Goal: Task Accomplishment & Management: Use online tool/utility

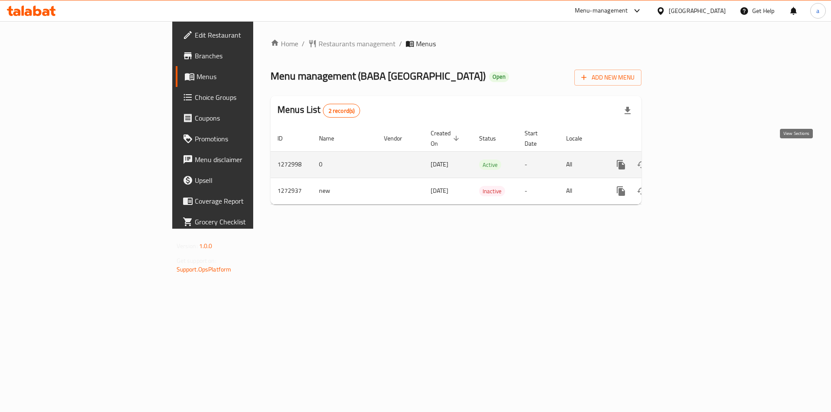
click at [688, 160] on icon "enhanced table" at bounding box center [683, 165] width 10 height 10
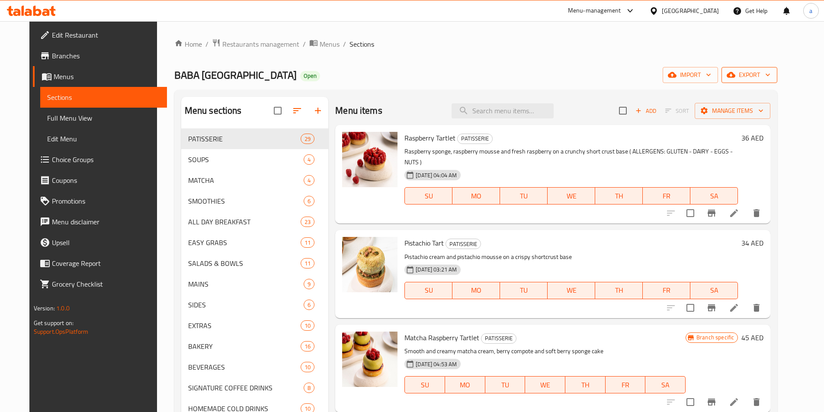
click at [770, 77] on span "export" at bounding box center [750, 75] width 42 height 11
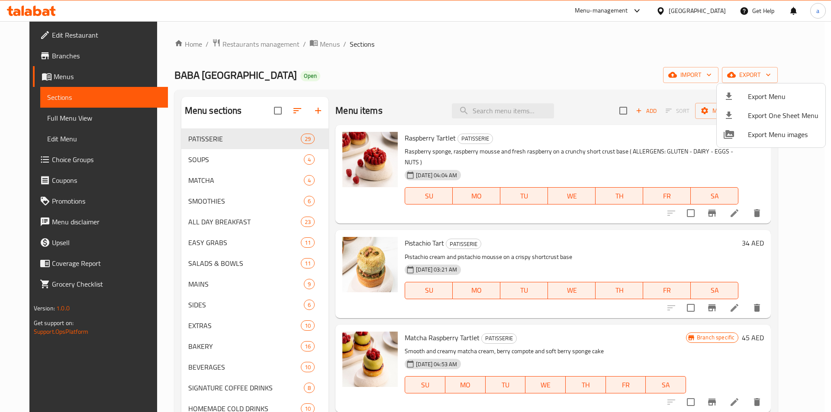
click at [651, 69] on div at bounding box center [415, 206] width 831 height 412
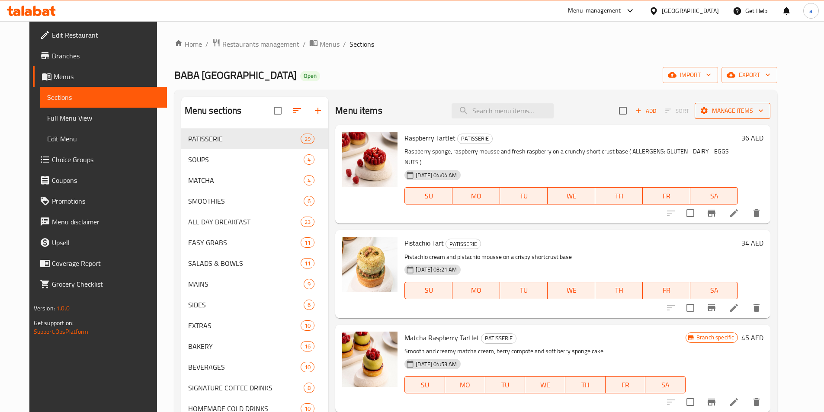
click at [761, 110] on span "Manage items" at bounding box center [733, 111] width 62 height 11
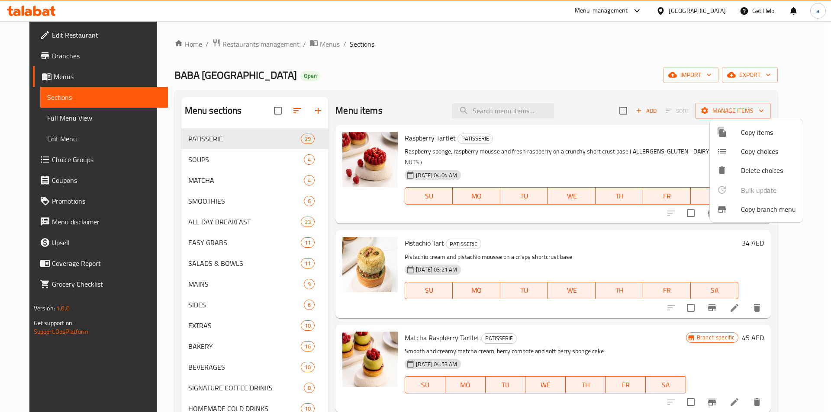
click at [769, 205] on span "Copy branch menu" at bounding box center [768, 209] width 55 height 10
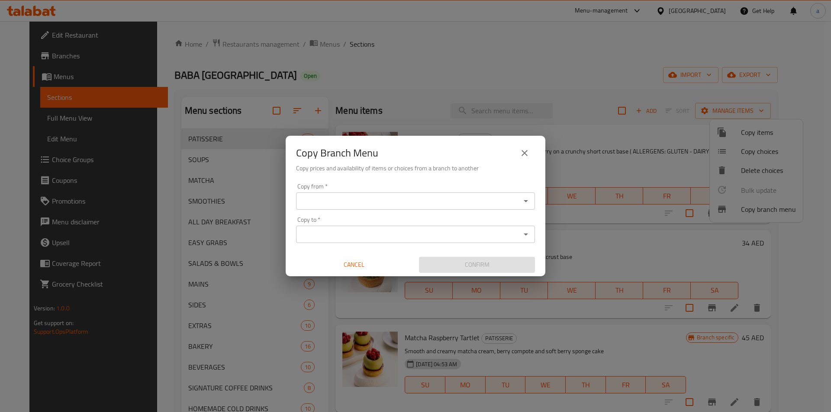
click at [354, 205] on input "Copy from   *" at bounding box center [408, 201] width 219 height 12
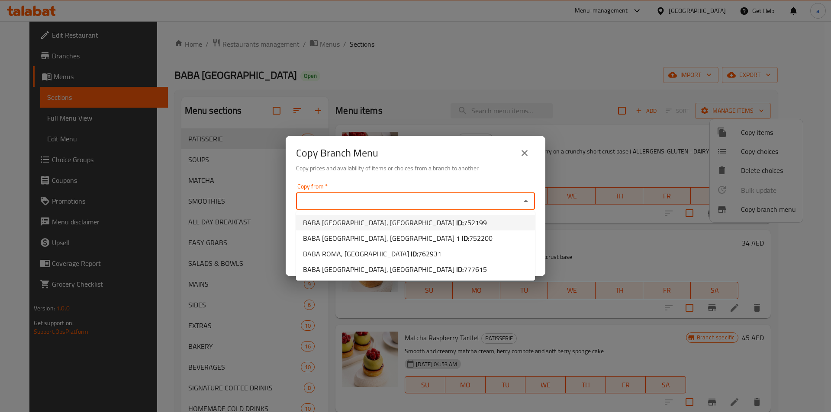
click at [353, 228] on span "[GEOGRAPHIC_DATA], [GEOGRAPHIC_DATA] ID: 752199" at bounding box center [395, 223] width 184 height 10
type input "BABA [GEOGRAPHIC_DATA], [GEOGRAPHIC_DATA]"
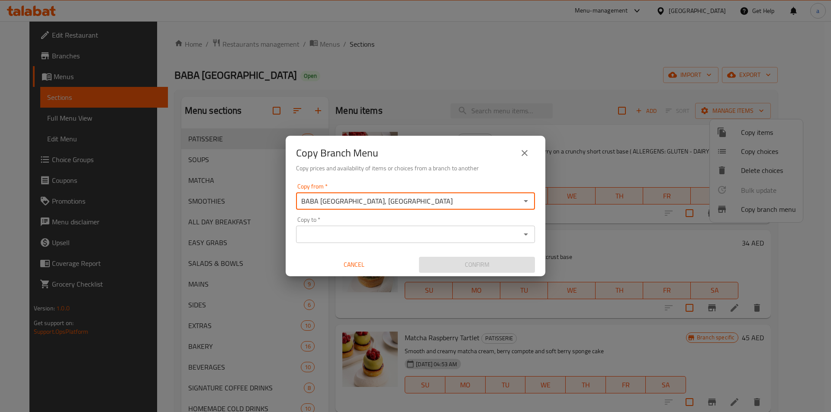
click at [351, 243] on div "Copy to *" at bounding box center [415, 234] width 239 height 17
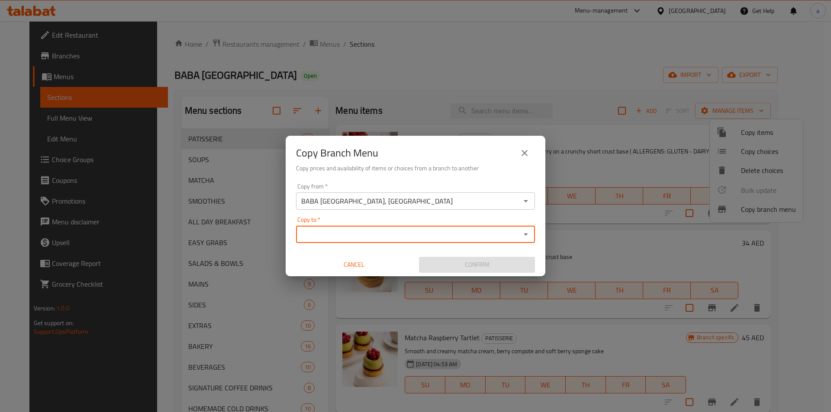
click at [426, 235] on input "Copy to   *" at bounding box center [408, 234] width 219 height 12
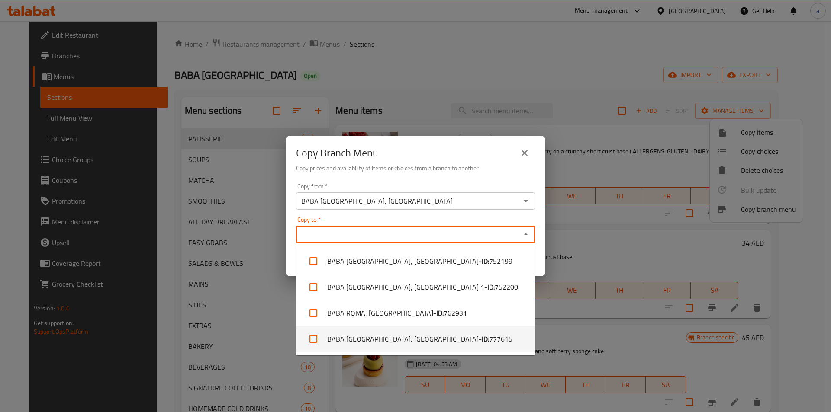
click at [479, 335] on b "- ID:" at bounding box center [484, 339] width 10 height 10
checkbox input "true"
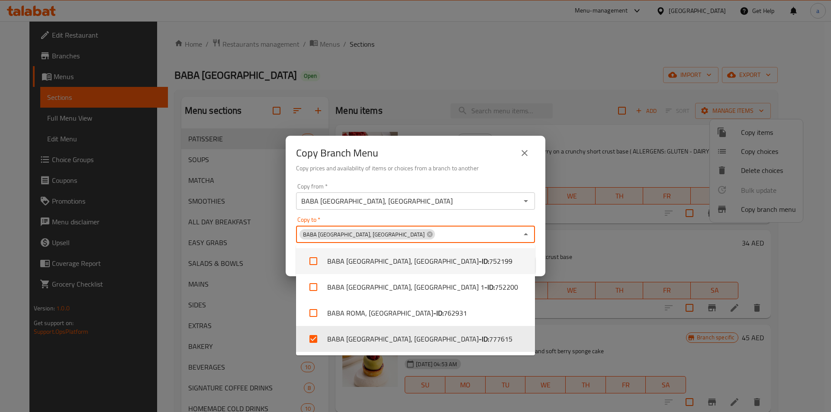
click at [476, 159] on div "Copy Branch Menu" at bounding box center [415, 153] width 239 height 21
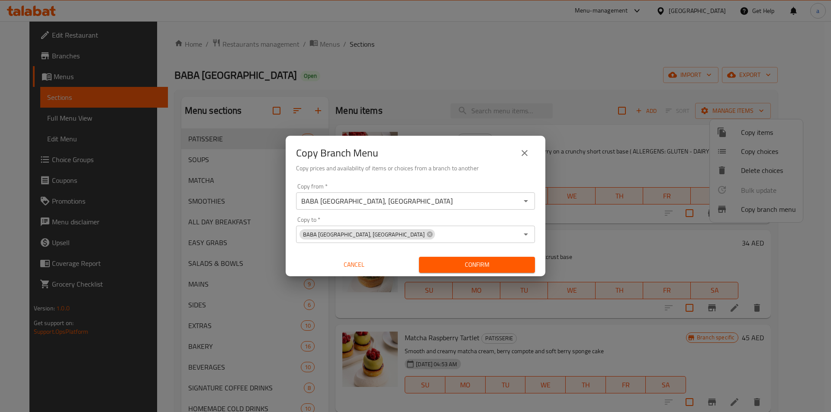
click at [482, 267] on span "Confirm" at bounding box center [477, 265] width 102 height 11
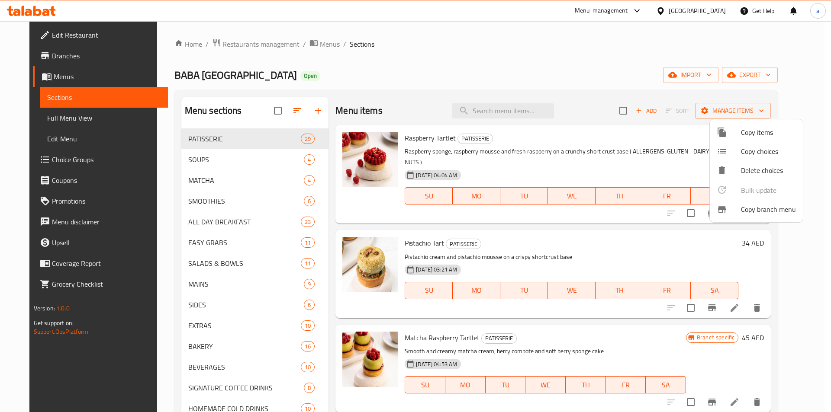
click at [68, 122] on div at bounding box center [415, 206] width 831 height 412
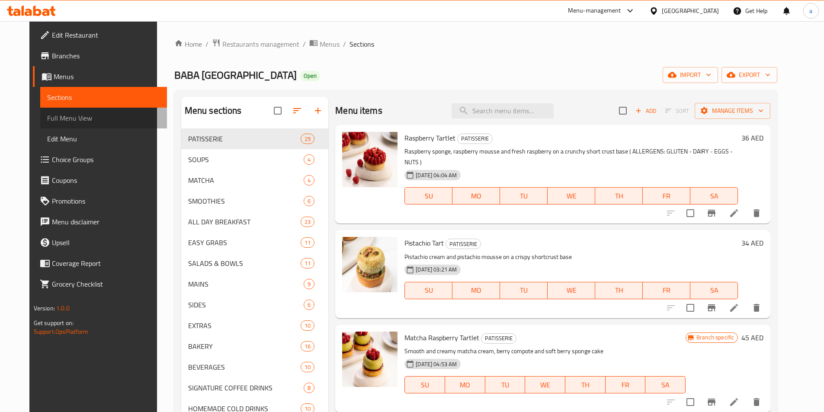
click at [63, 120] on span "Full Menu View" at bounding box center [103, 118] width 113 height 10
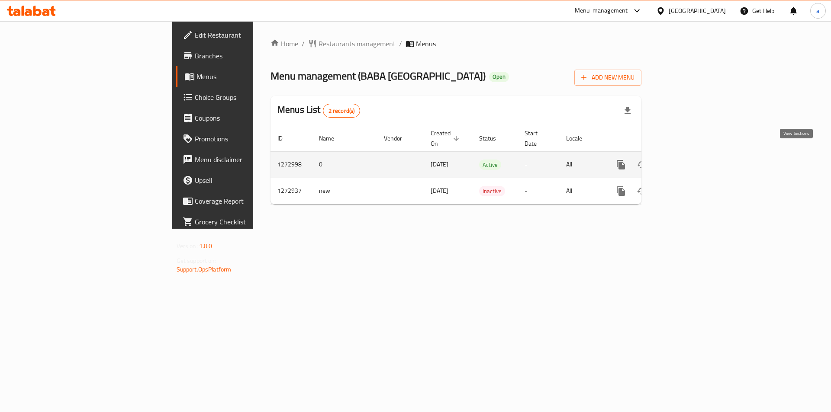
click at [687, 161] on icon "enhanced table" at bounding box center [683, 165] width 8 height 8
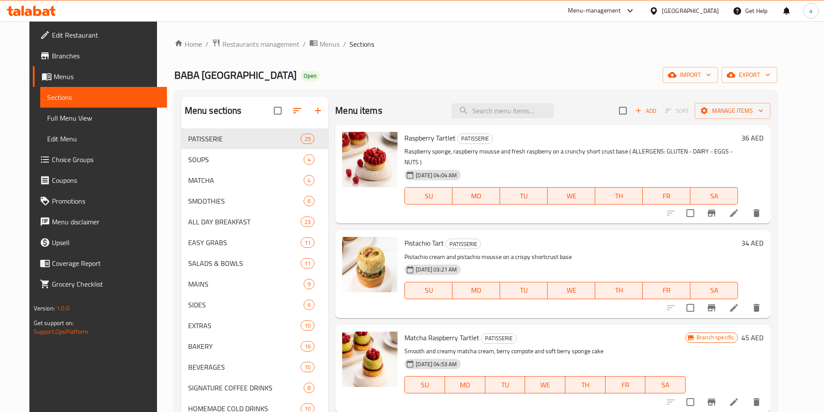
click at [57, 118] on span "Full Menu View" at bounding box center [103, 118] width 113 height 10
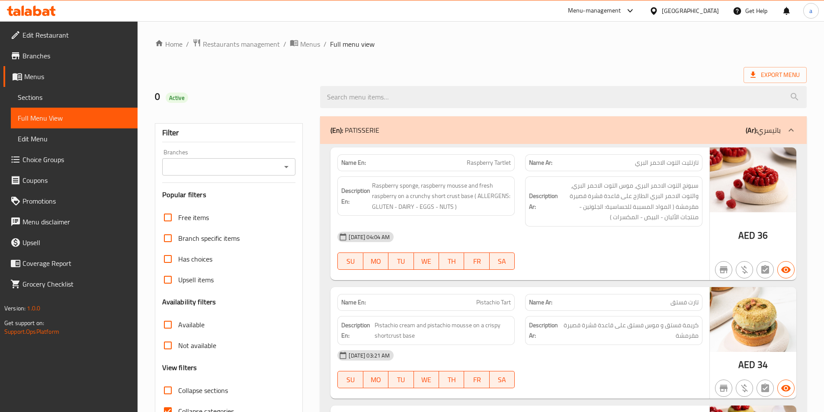
click at [250, 164] on input "Branches" at bounding box center [222, 167] width 114 height 12
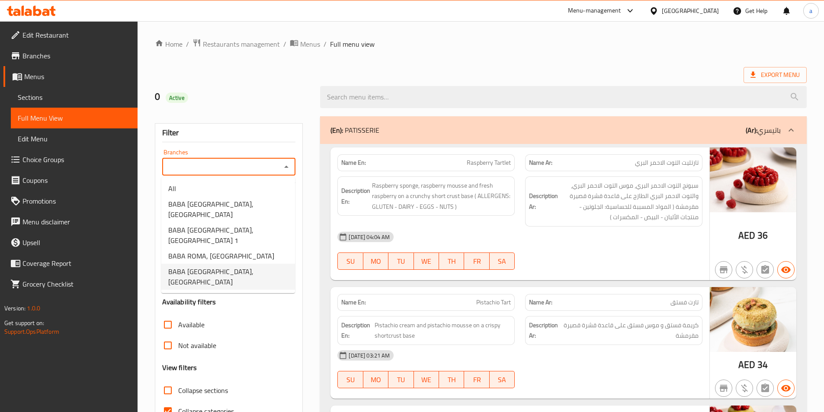
click at [248, 267] on span "BABA [GEOGRAPHIC_DATA], [GEOGRAPHIC_DATA]" at bounding box center [228, 277] width 120 height 21
type input "BABA [GEOGRAPHIC_DATA], [GEOGRAPHIC_DATA]"
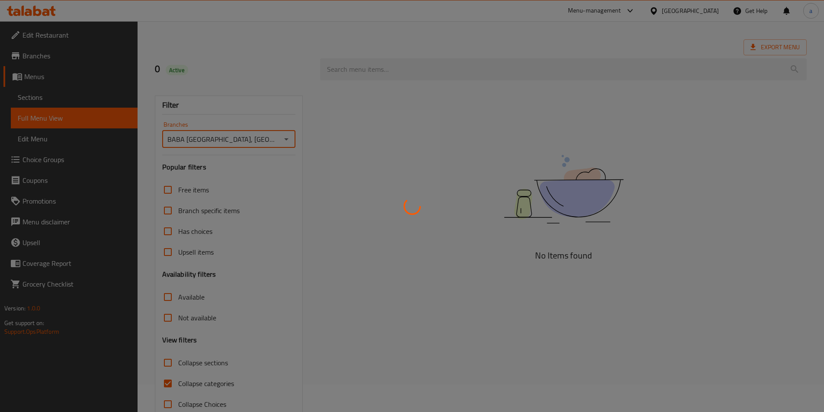
scroll to position [48, 0]
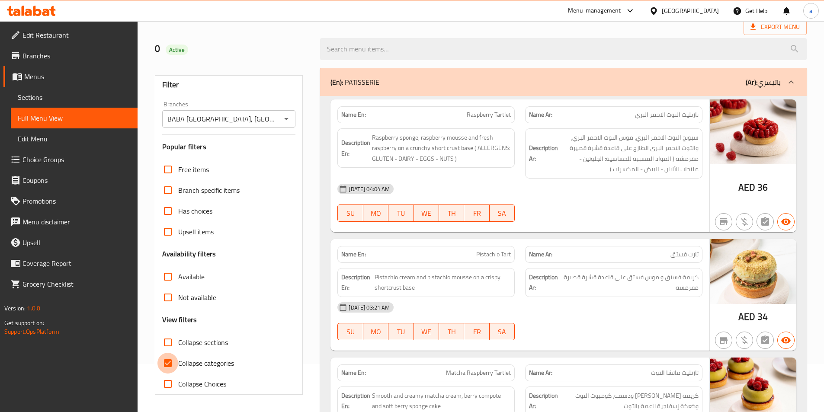
click at [168, 360] on input "Collapse categories" at bounding box center [167, 363] width 21 height 21
checkbox input "false"
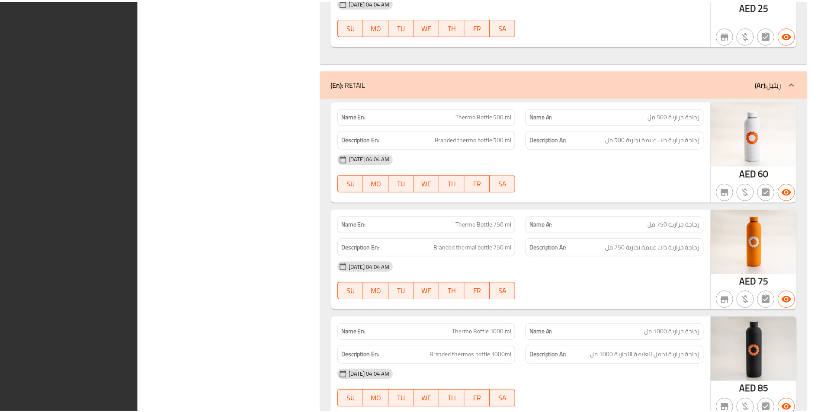
scroll to position [35050, 0]
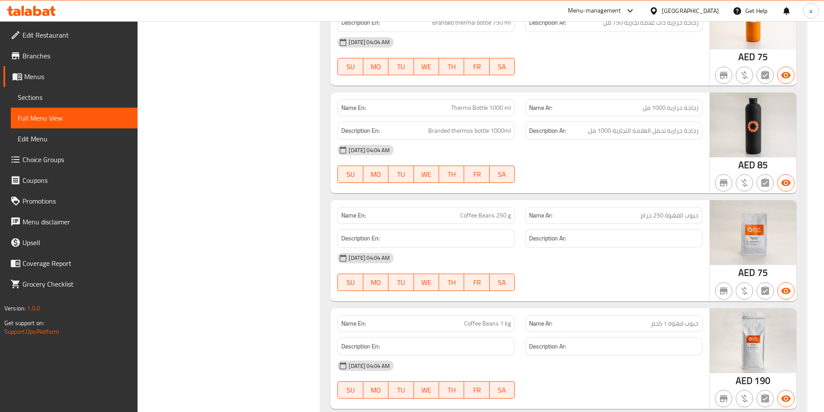
click at [74, 52] on span "Branches" at bounding box center [76, 56] width 108 height 10
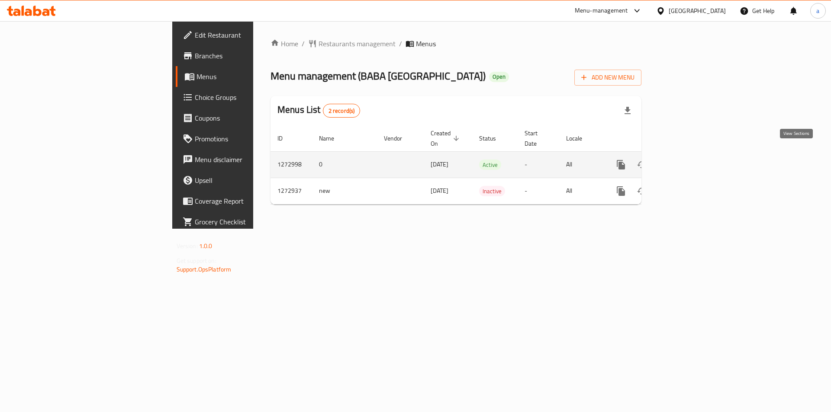
click at [688, 160] on icon "enhanced table" at bounding box center [683, 165] width 10 height 10
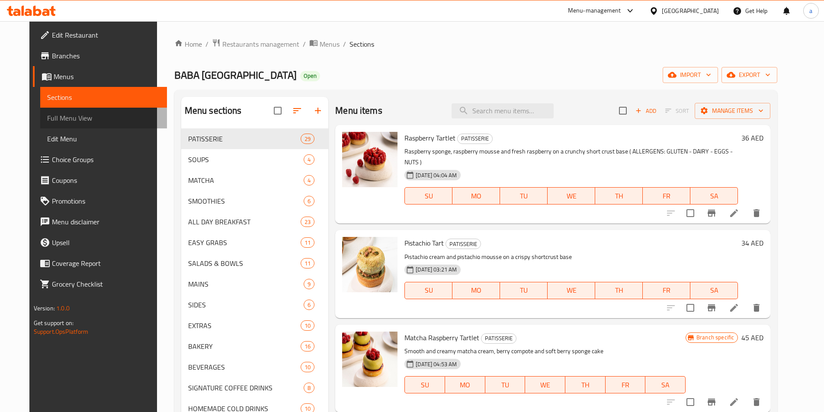
click at [54, 121] on span "Full Menu View" at bounding box center [103, 118] width 113 height 10
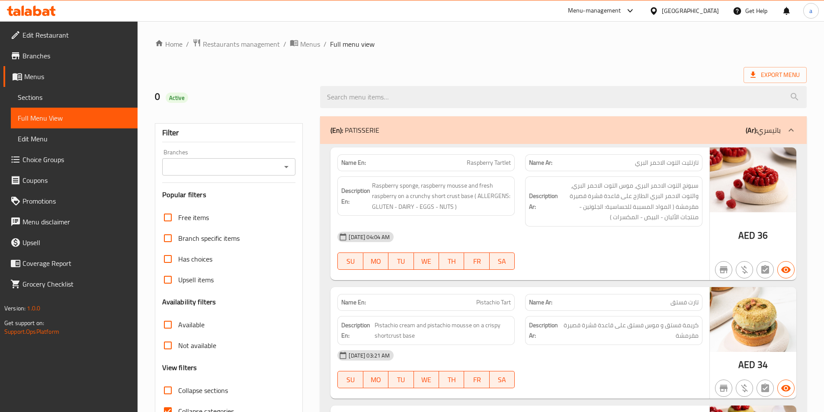
click at [217, 168] on input "Branches" at bounding box center [222, 167] width 114 height 12
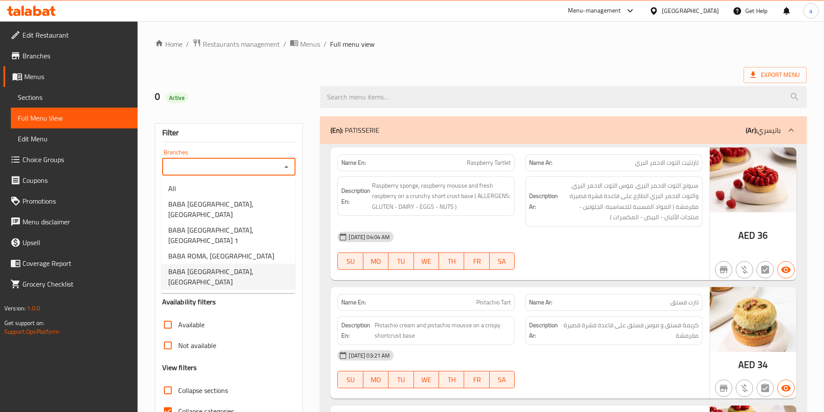
click at [263, 264] on li "BABA [GEOGRAPHIC_DATA], [GEOGRAPHIC_DATA]" at bounding box center [228, 277] width 134 height 26
type input "BABA [GEOGRAPHIC_DATA], [GEOGRAPHIC_DATA]"
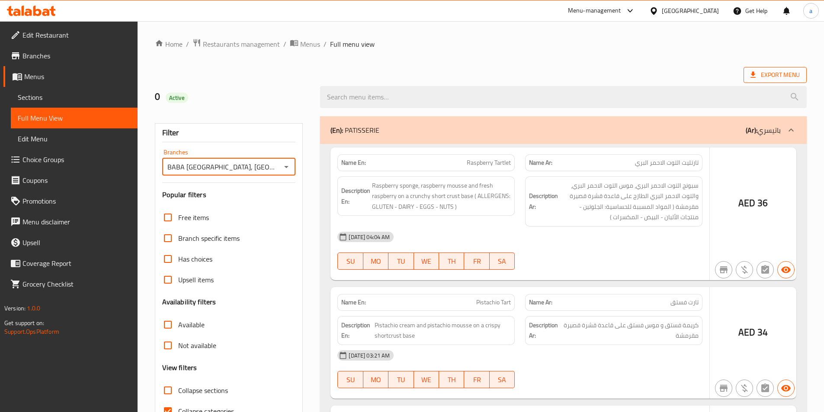
click at [765, 77] on span "Export Menu" at bounding box center [775, 75] width 49 height 11
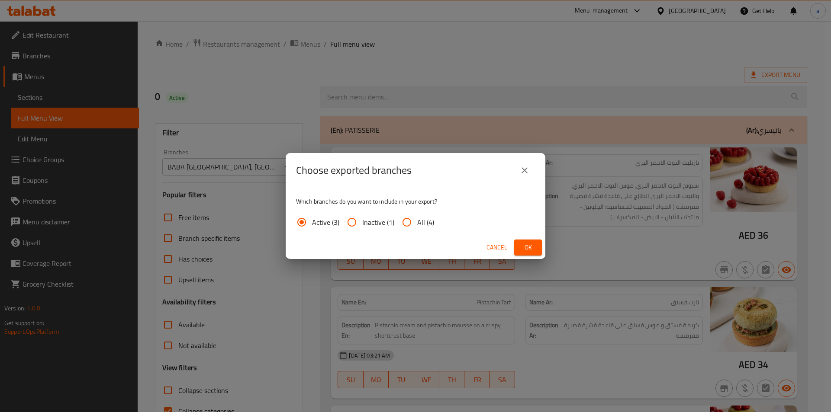
click at [420, 215] on label "All (4)" at bounding box center [415, 222] width 38 height 21
click at [417, 215] on input "All (4)" at bounding box center [406, 222] width 21 height 21
radio input "true"
click at [534, 245] on span "Ok" at bounding box center [528, 247] width 14 height 11
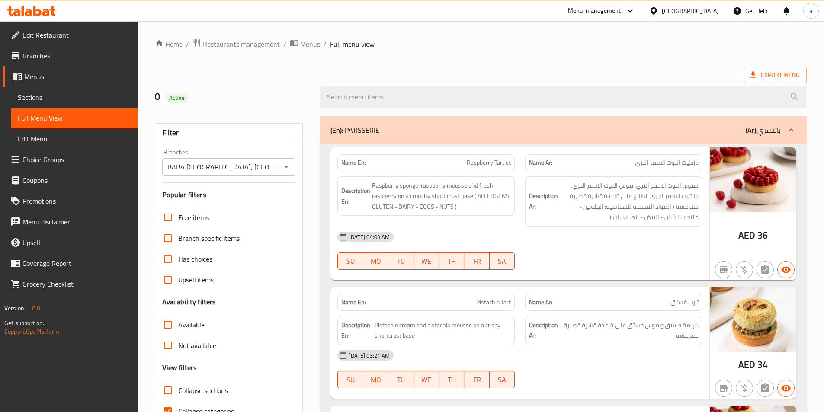
click at [38, 16] on div at bounding box center [31, 11] width 49 height 10
